Goal: Find contact information: Obtain details needed to contact an individual or organization

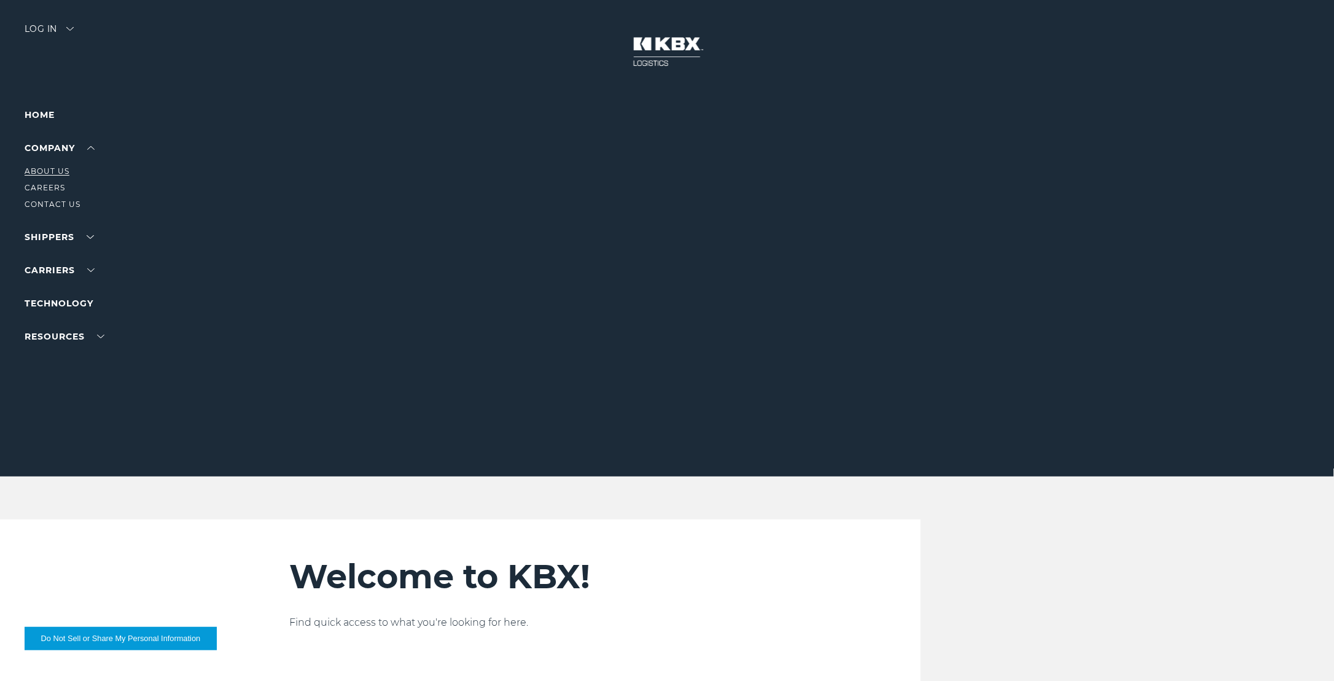
click at [44, 174] on link "About Us" at bounding box center [47, 170] width 45 height 9
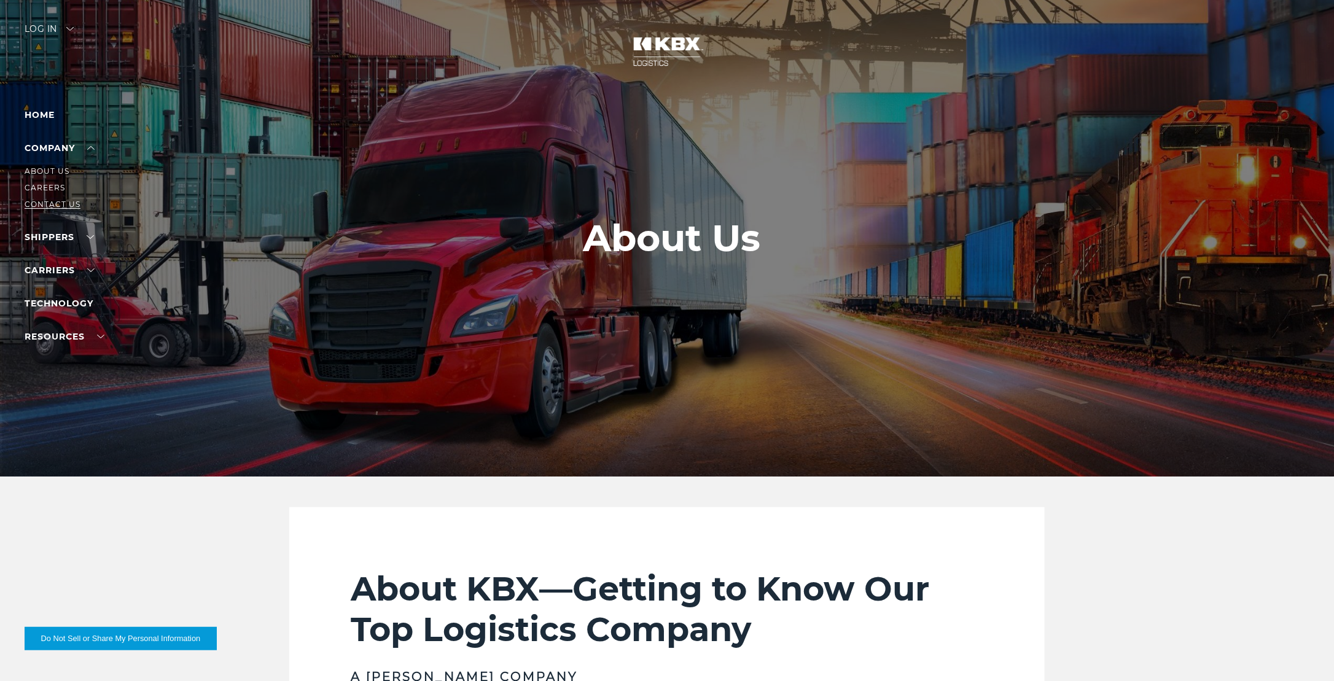
click at [61, 208] on link "Contact Us" at bounding box center [53, 204] width 56 height 9
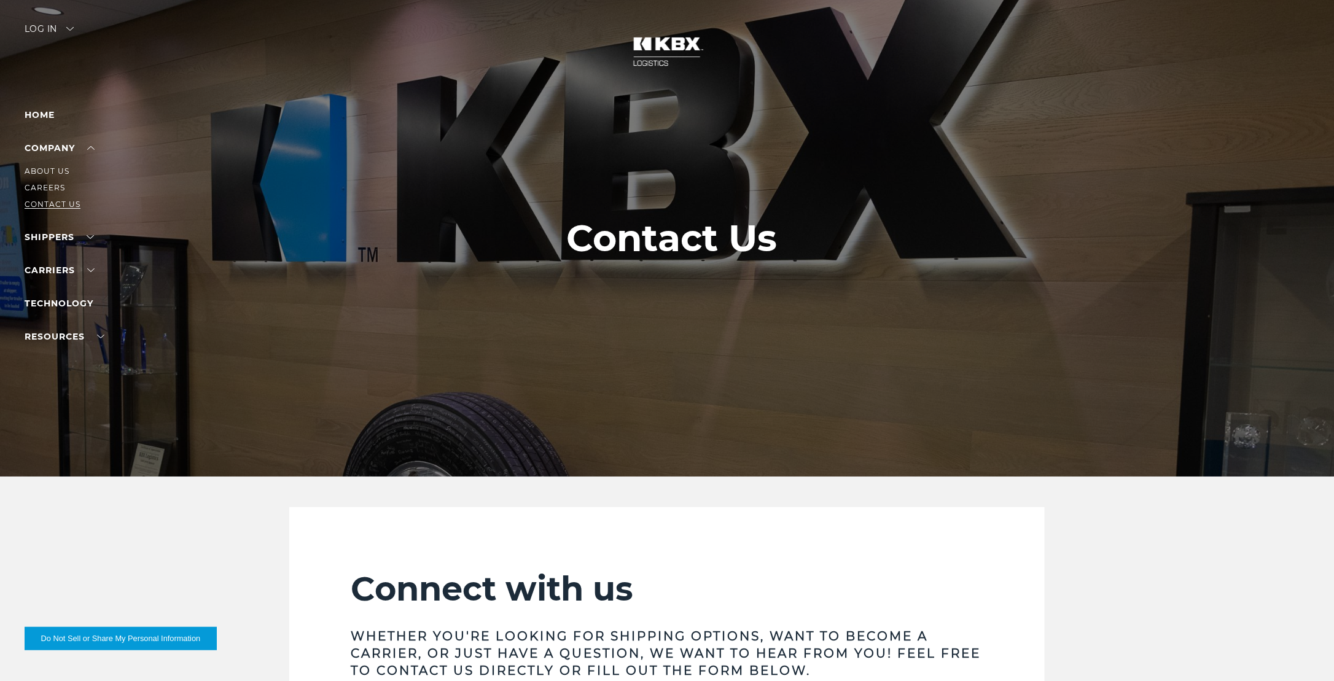
click at [58, 203] on link "Contact Us" at bounding box center [53, 204] width 56 height 9
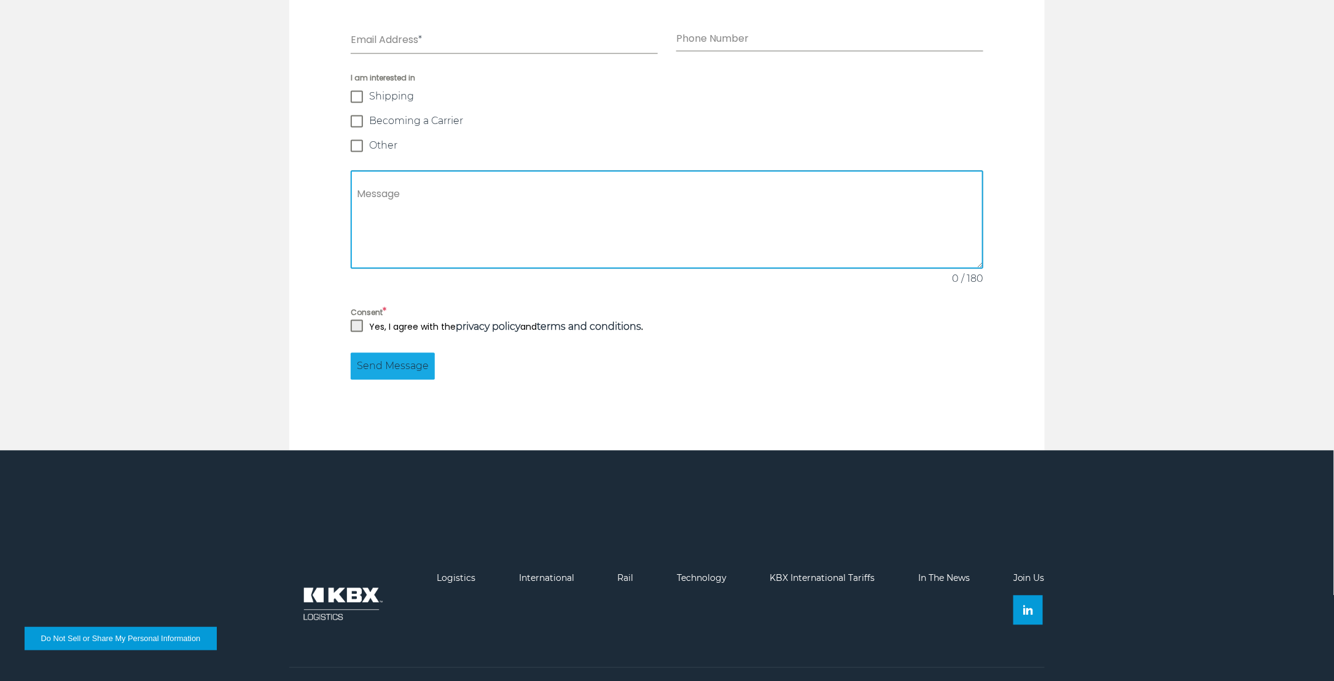
scroll to position [1138, 0]
